Goal: Transaction & Acquisition: Obtain resource

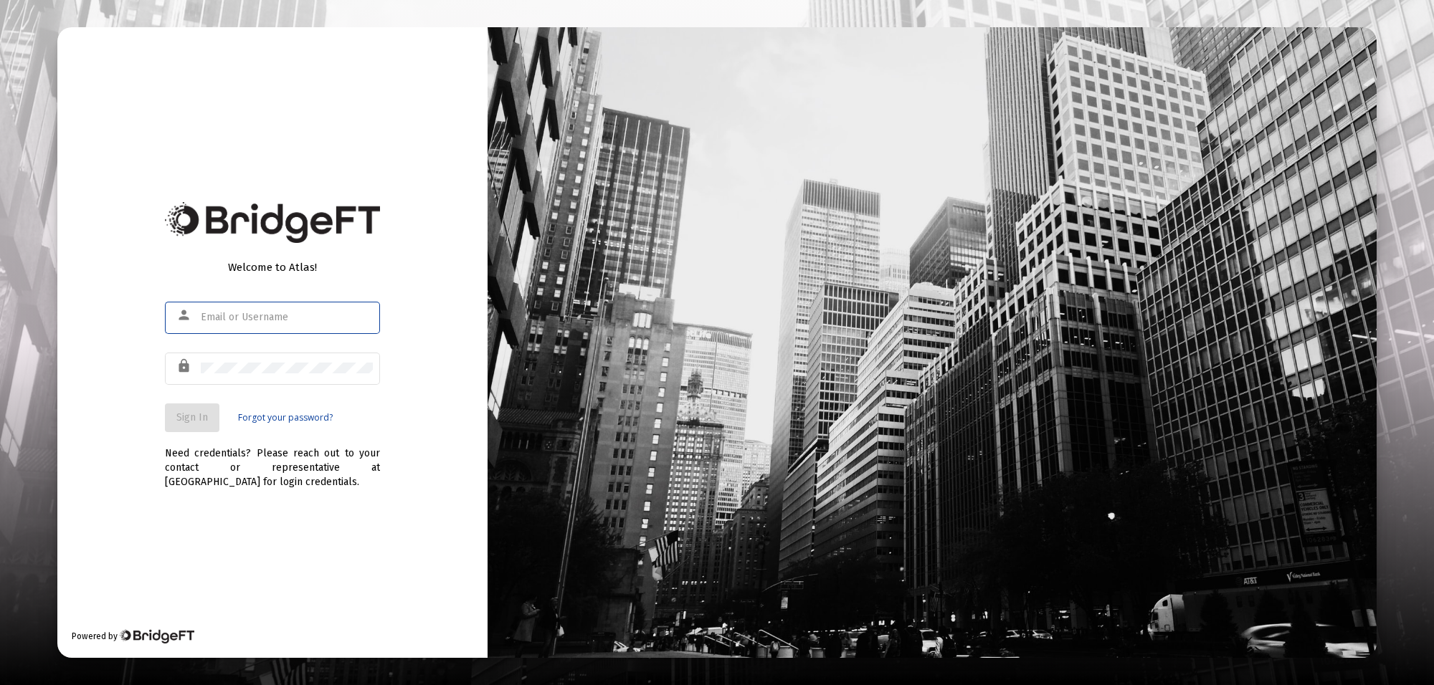
click at [237, 321] on input "text" at bounding box center [287, 317] width 172 height 11
type input "[PERSON_NAME][EMAIL_ADDRESS][PERSON_NAME][DOMAIN_NAME]"
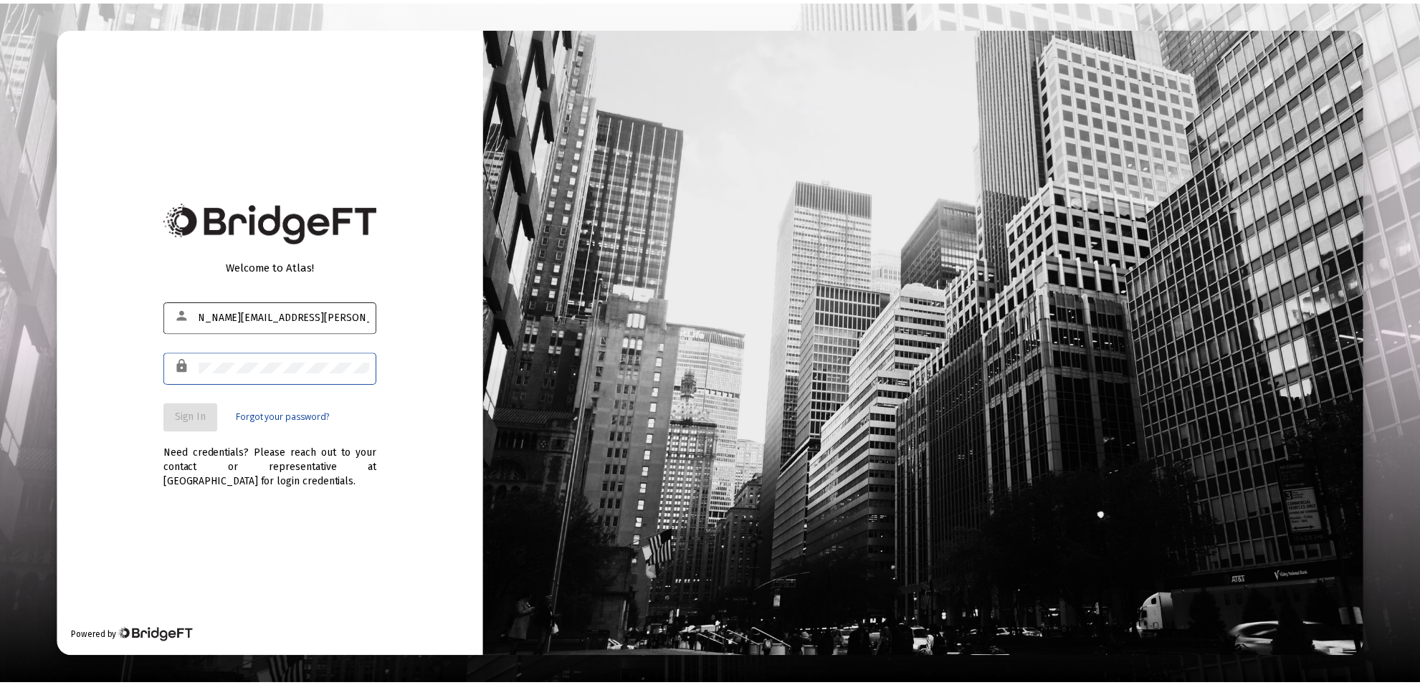
scroll to position [0, 0]
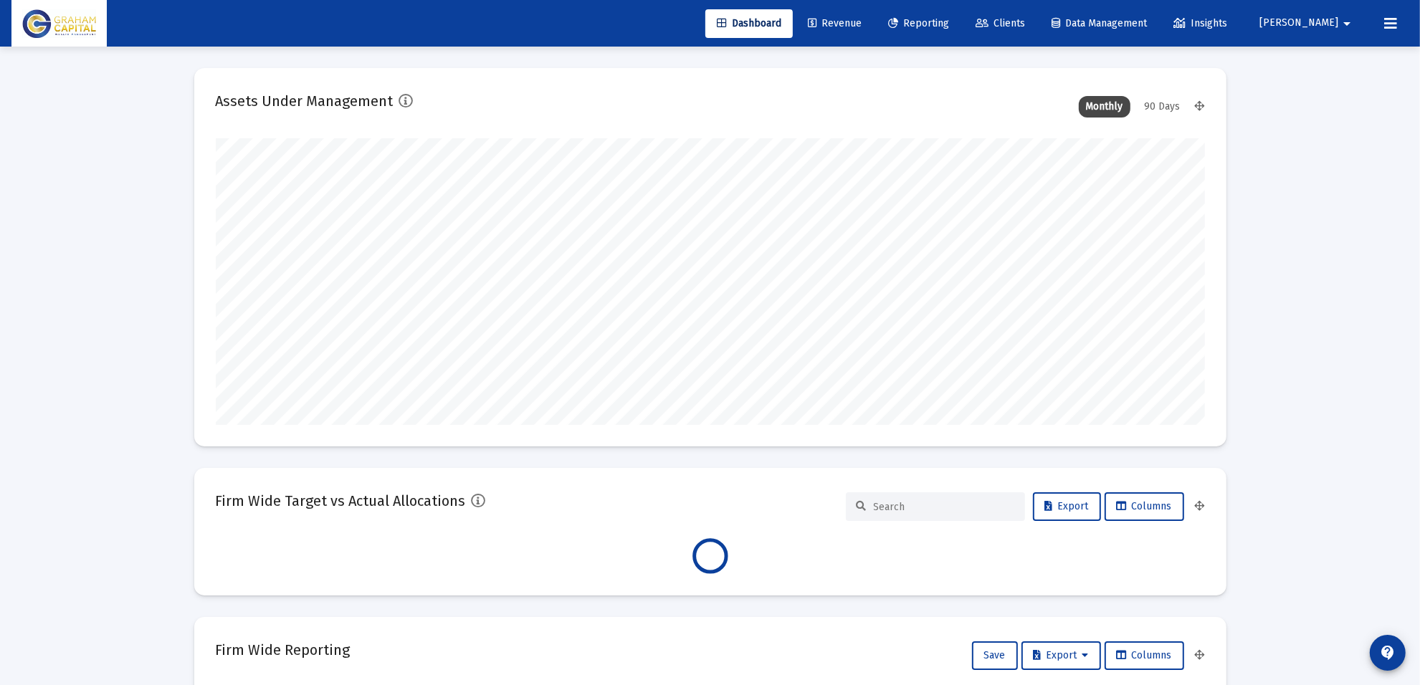
scroll to position [287, 533]
type input "[DATE]"
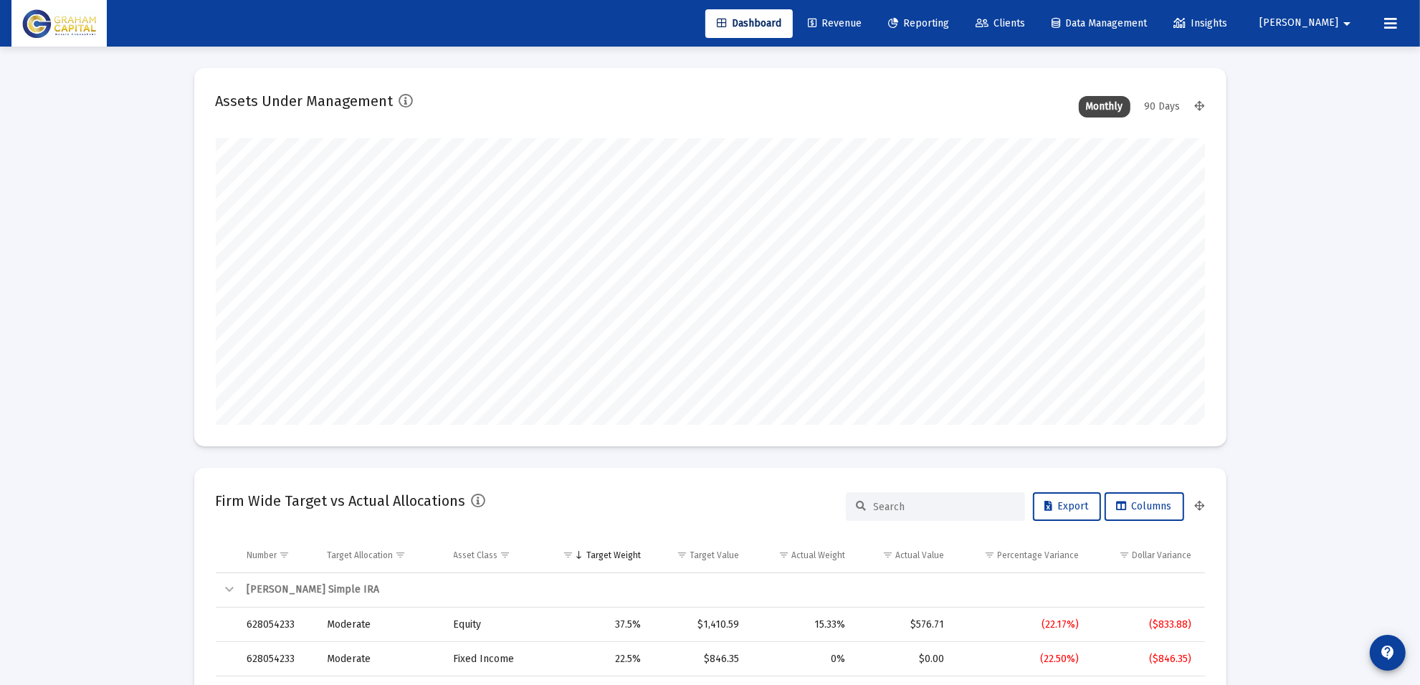
scroll to position [287, 462]
click at [949, 19] on span "Reporting" at bounding box center [918, 23] width 61 height 12
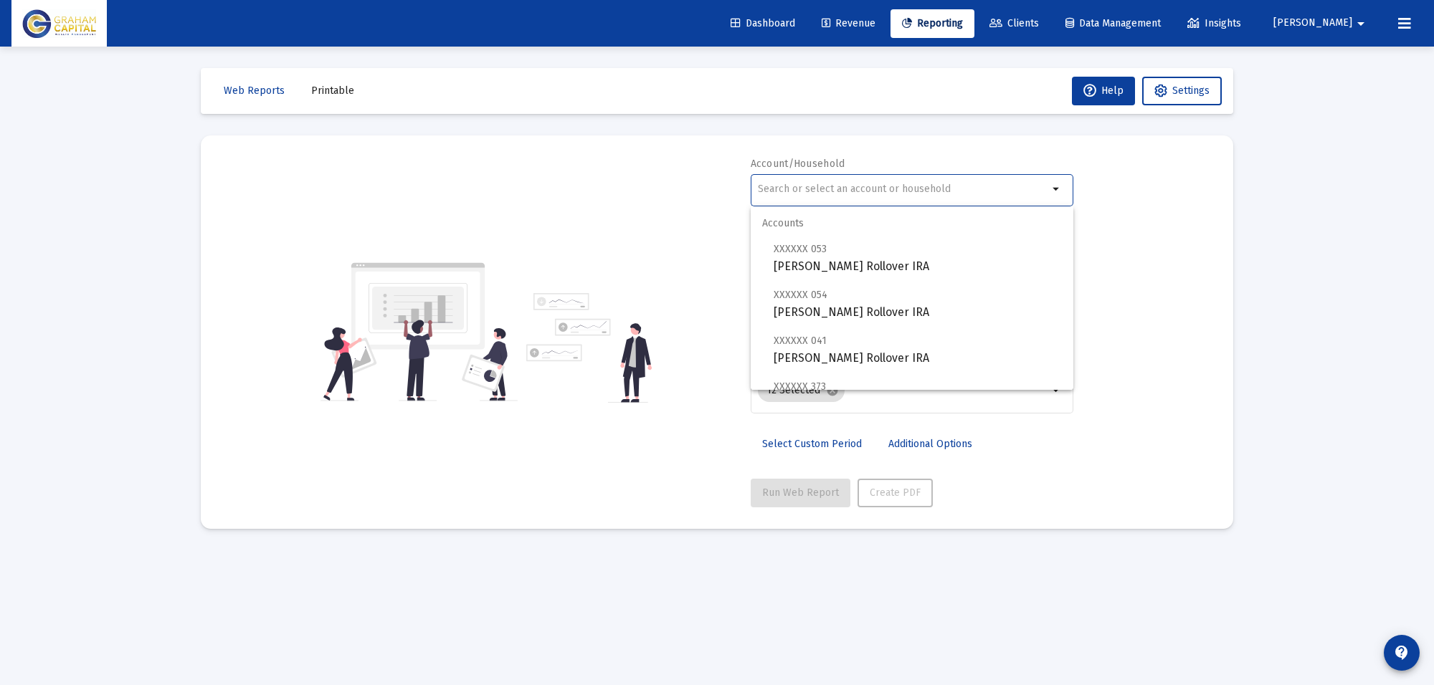
click at [820, 185] on input "text" at bounding box center [903, 189] width 290 height 11
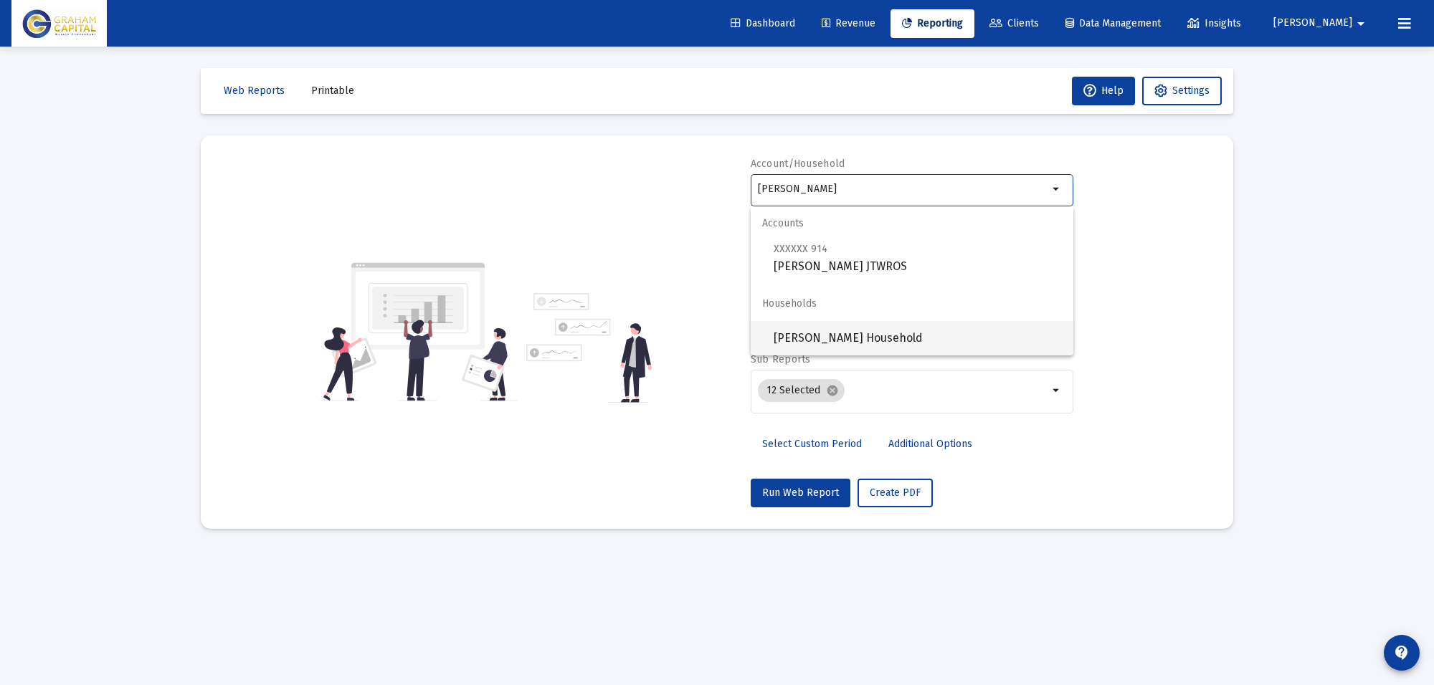
click at [834, 334] on span "Sean Dugan Household" at bounding box center [918, 338] width 288 height 34
type input "Sean Dugan Household"
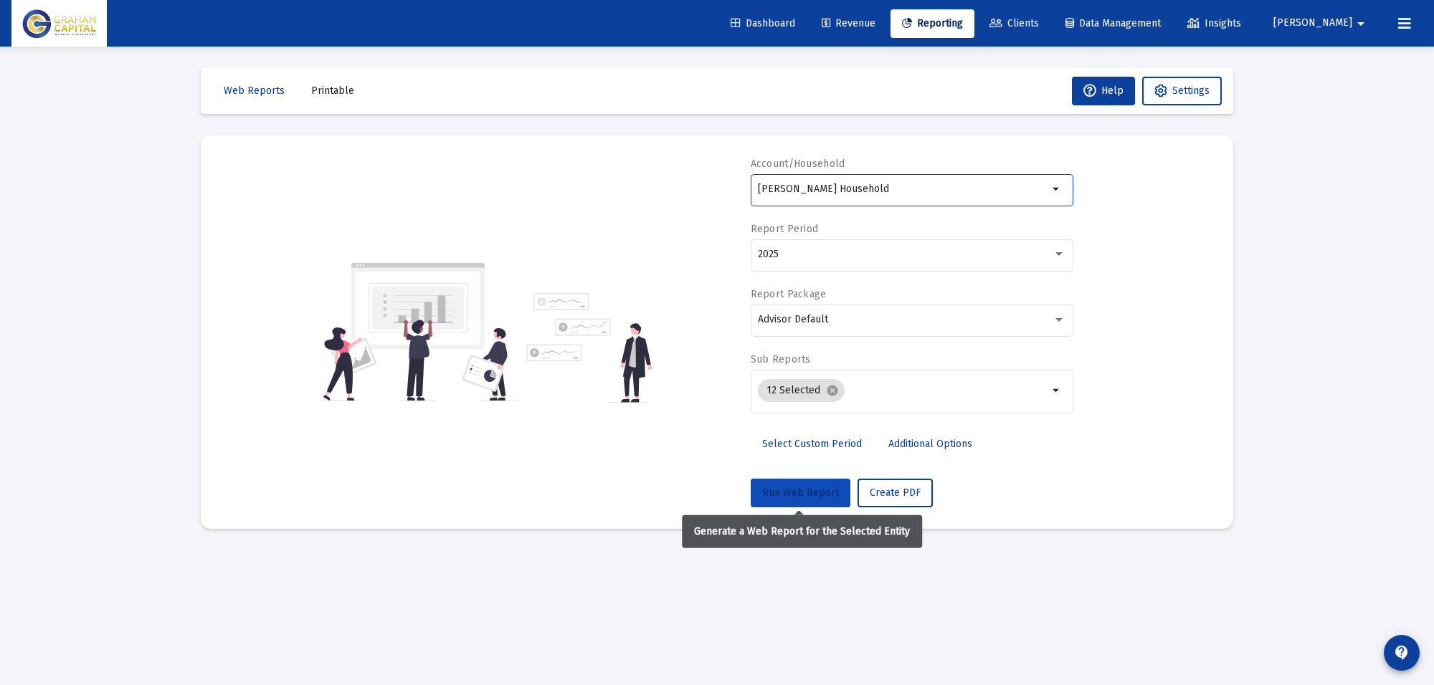
click at [789, 485] on button "Run Web Report" at bounding box center [801, 493] width 100 height 29
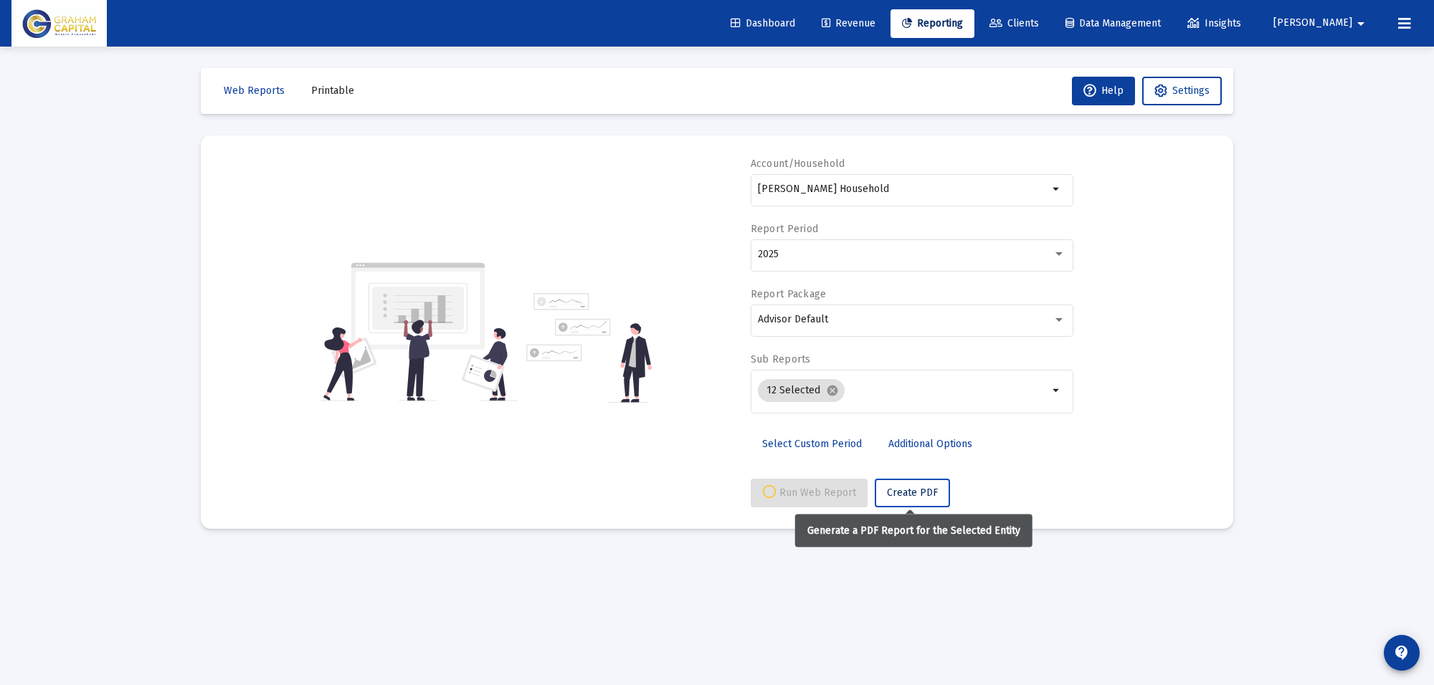
click at [904, 495] on span "Create PDF" at bounding box center [912, 493] width 51 height 12
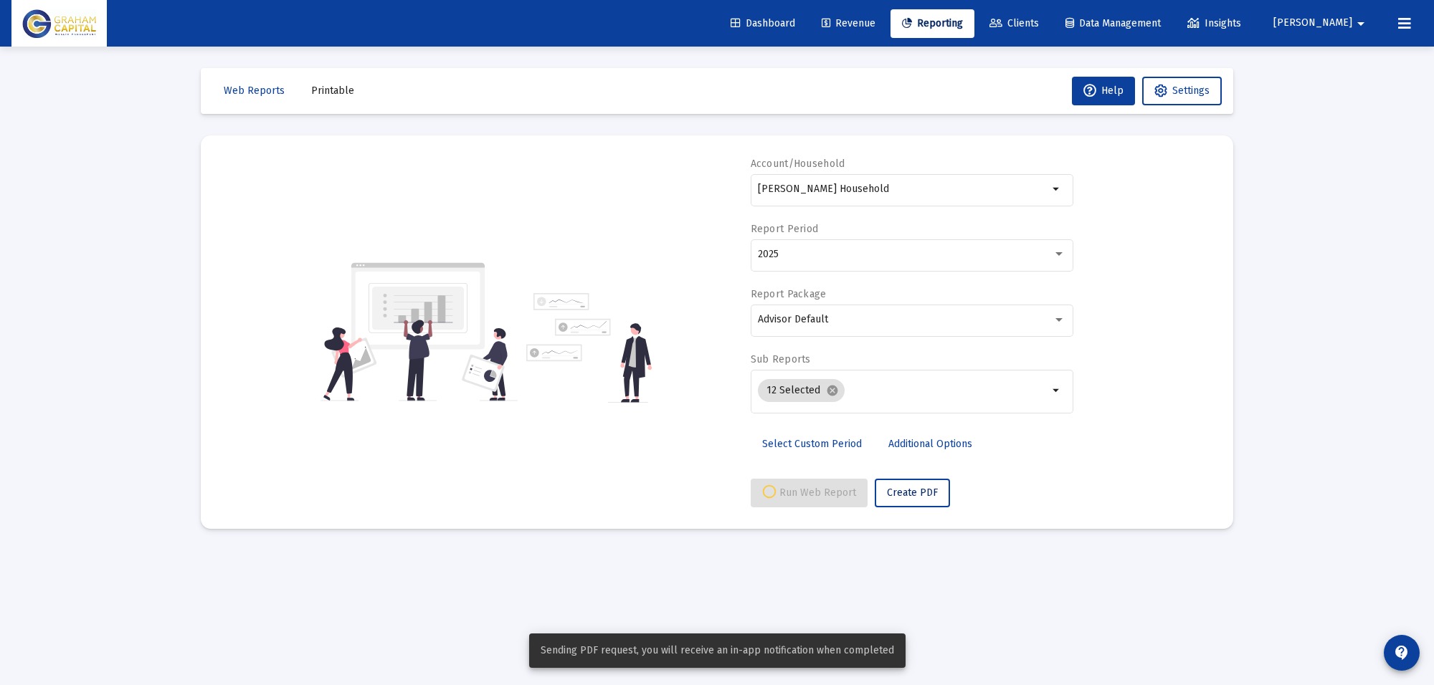
select select "View all"
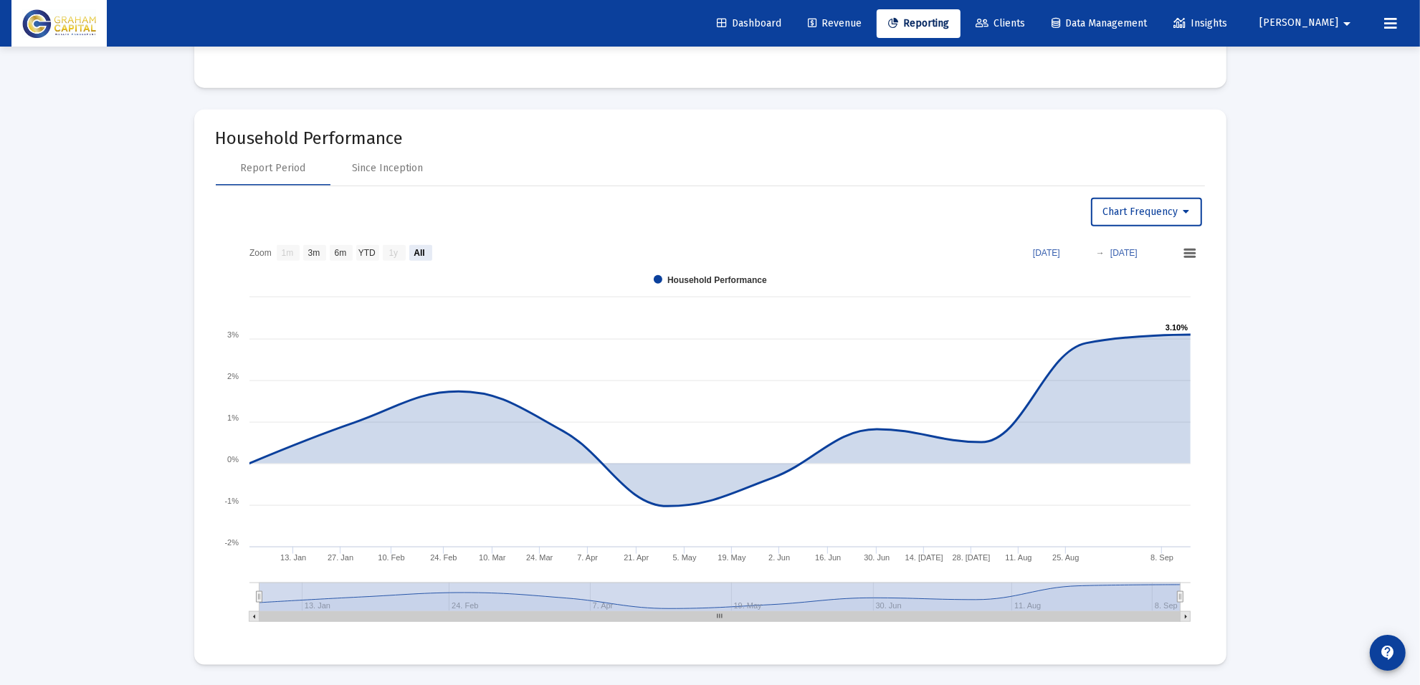
scroll to position [1703, 0]
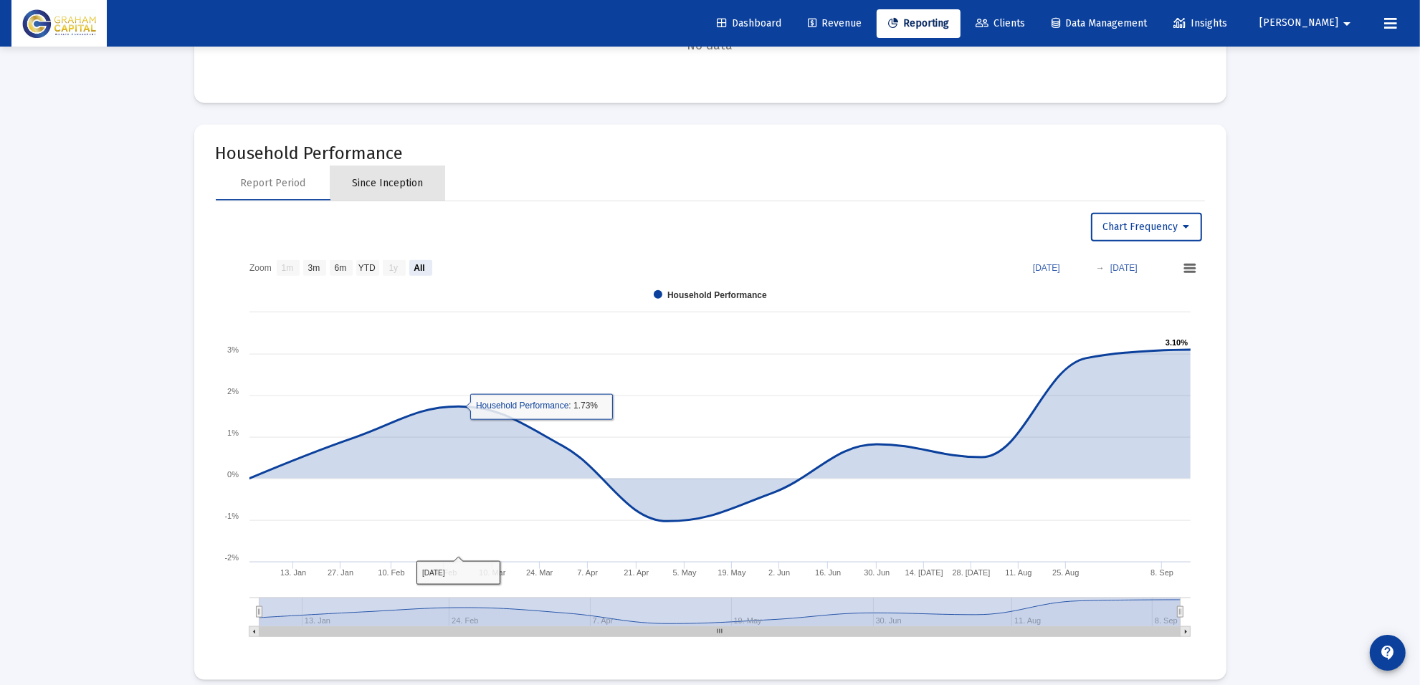
click at [399, 172] on div "Since Inception" at bounding box center [388, 183] width 115 height 34
select select "View all"
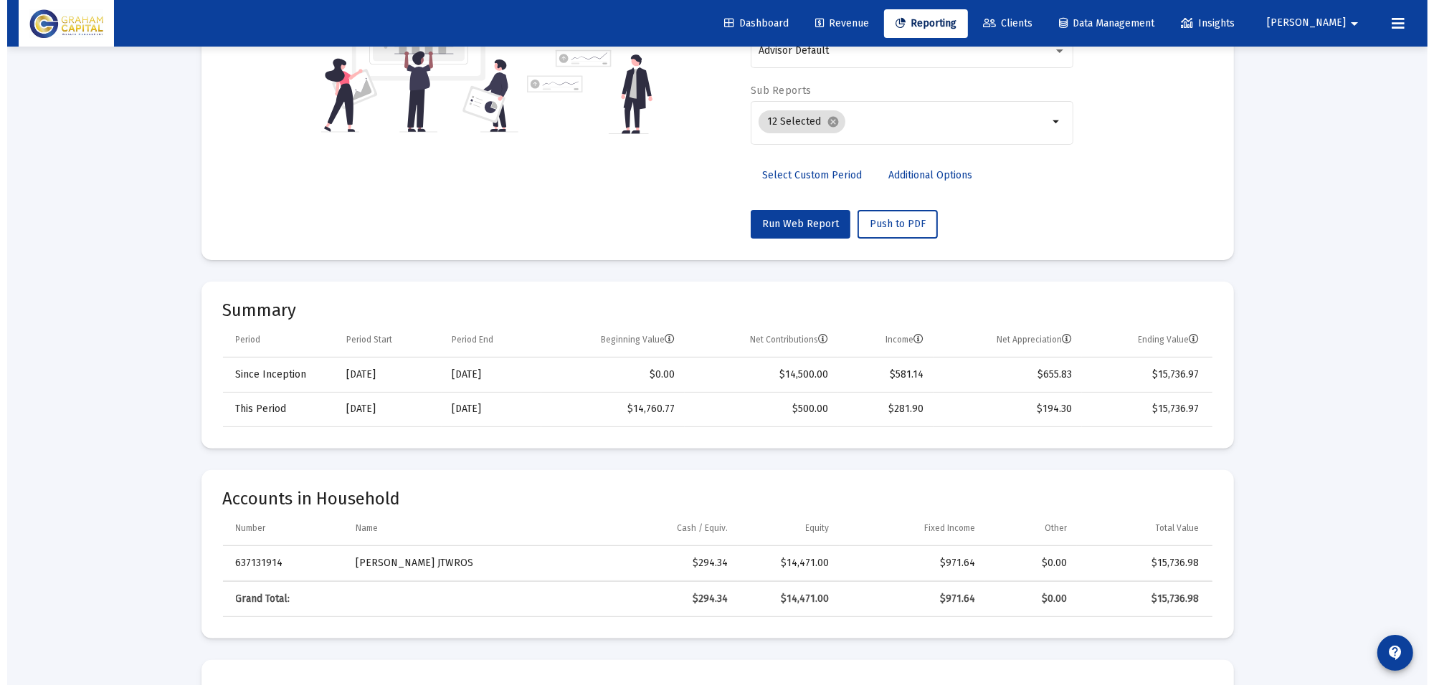
scroll to position [0, 0]
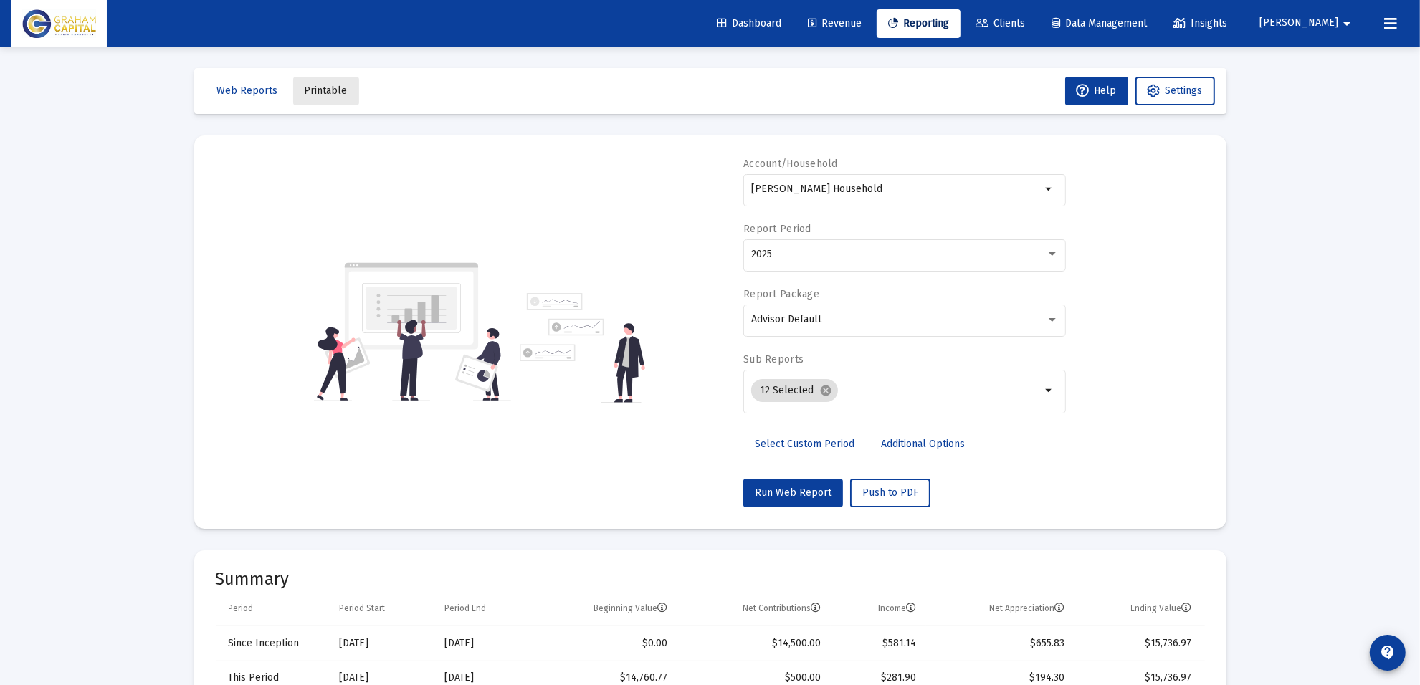
click at [325, 95] on span "Printable" at bounding box center [326, 91] width 43 height 12
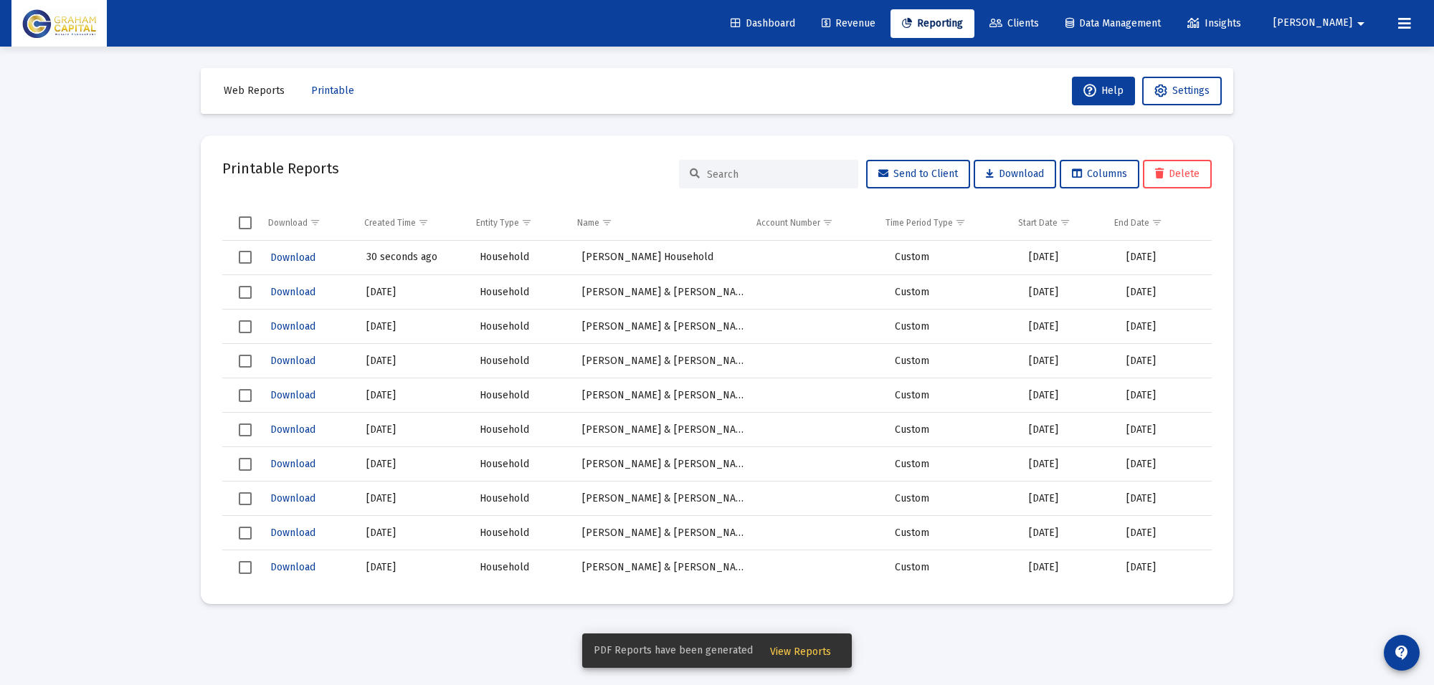
click at [819, 653] on span "View Reports" at bounding box center [800, 652] width 61 height 12
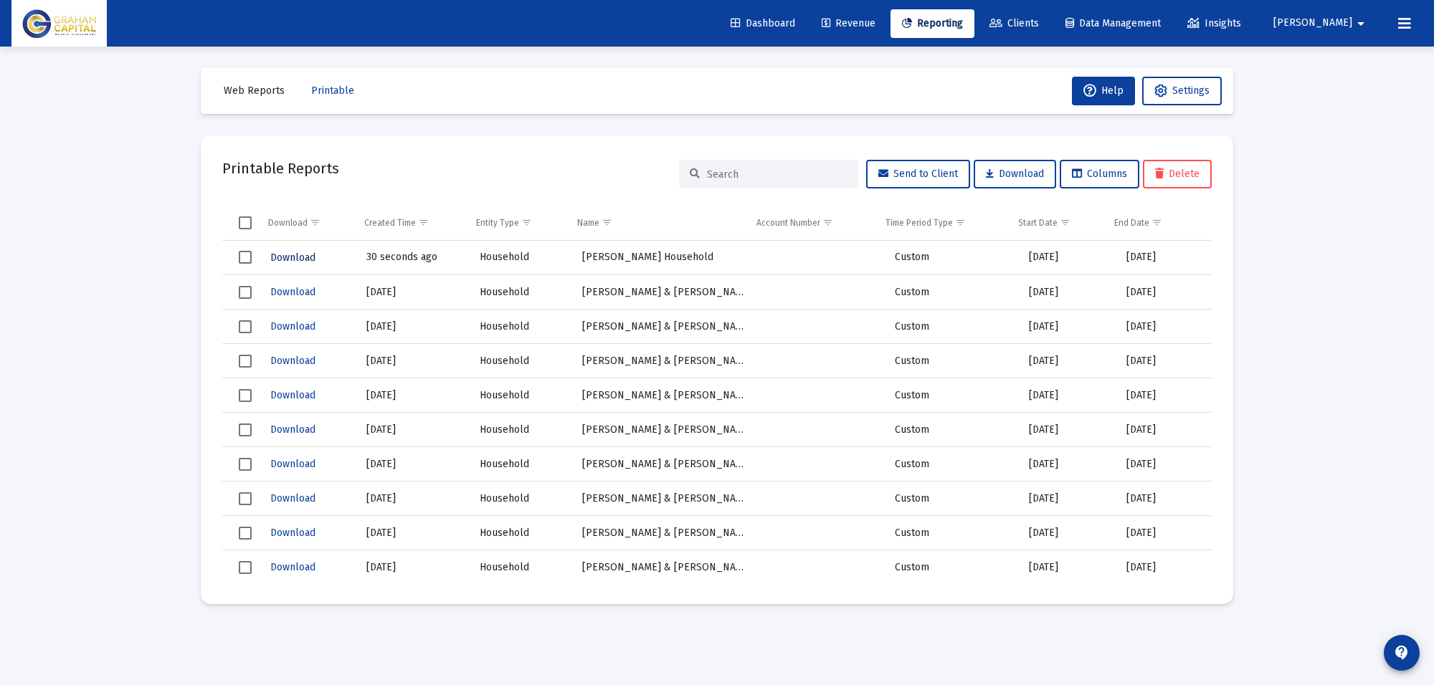
click at [305, 253] on span "Download" at bounding box center [292, 258] width 45 height 12
